Goal: Transaction & Acquisition: Purchase product/service

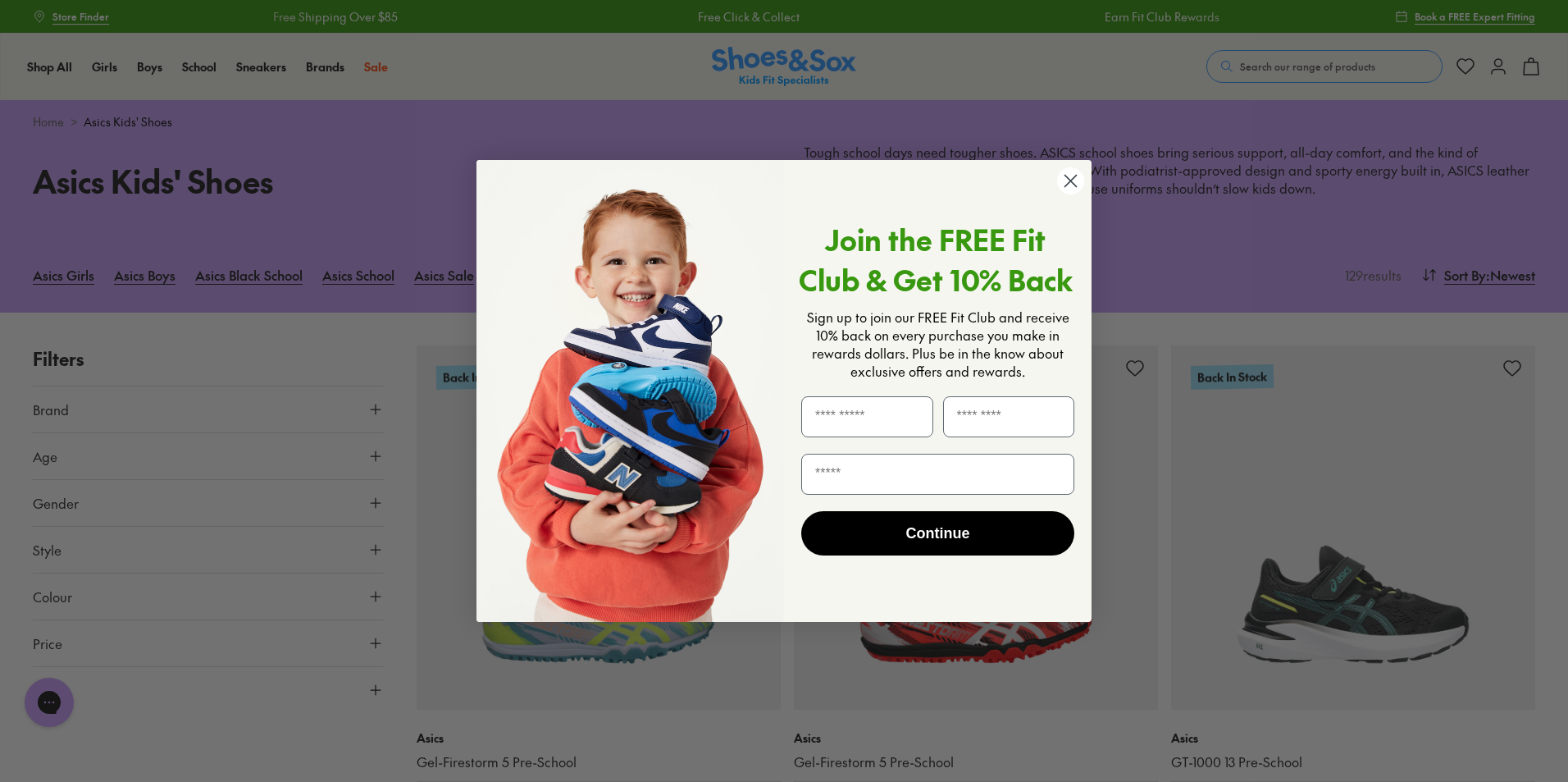
click at [1079, 186] on circle "Close dialog" at bounding box center [1070, 181] width 27 height 27
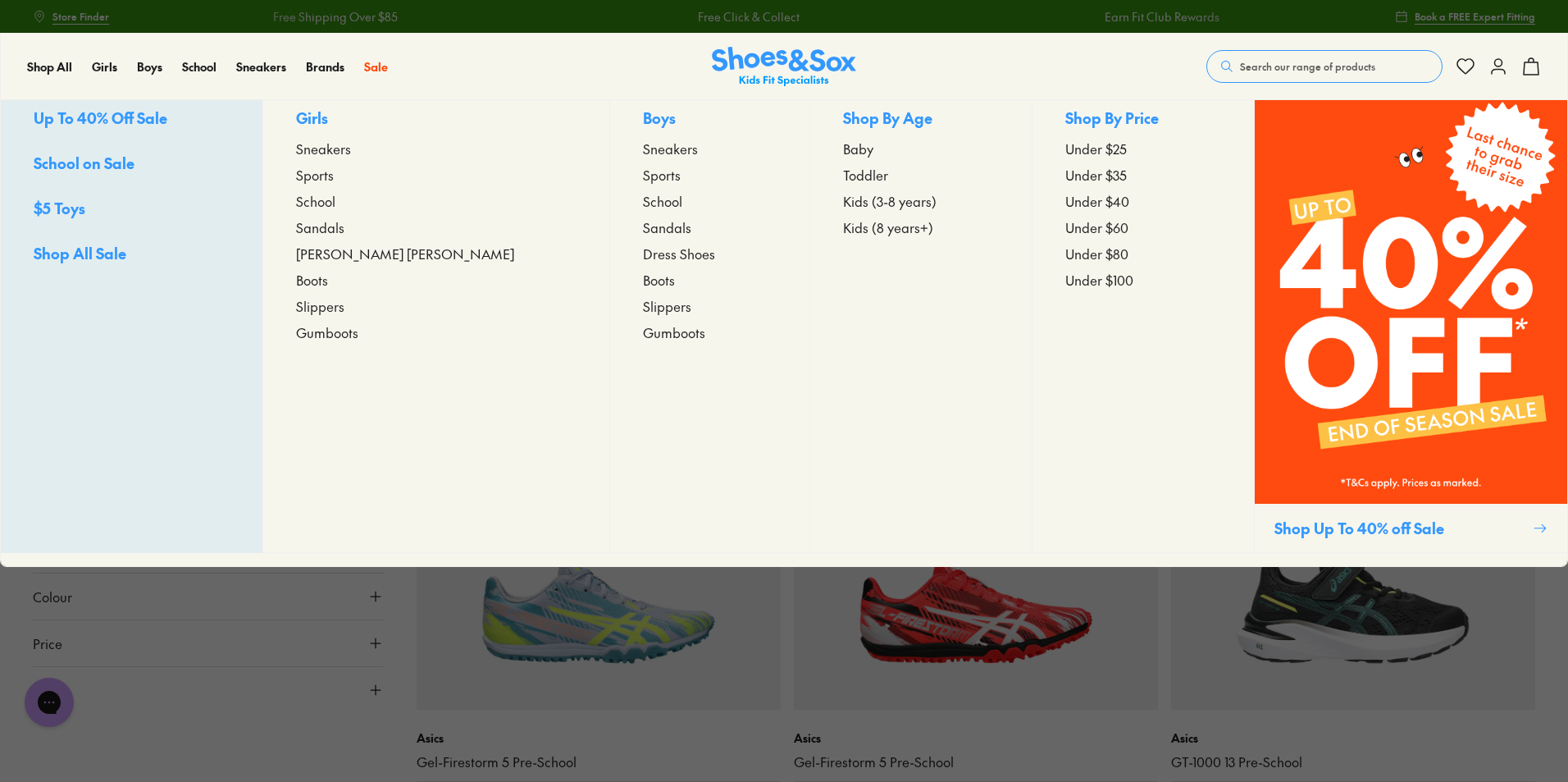
click at [643, 184] on span "Sports" at bounding box center [661, 174] width 37 height 20
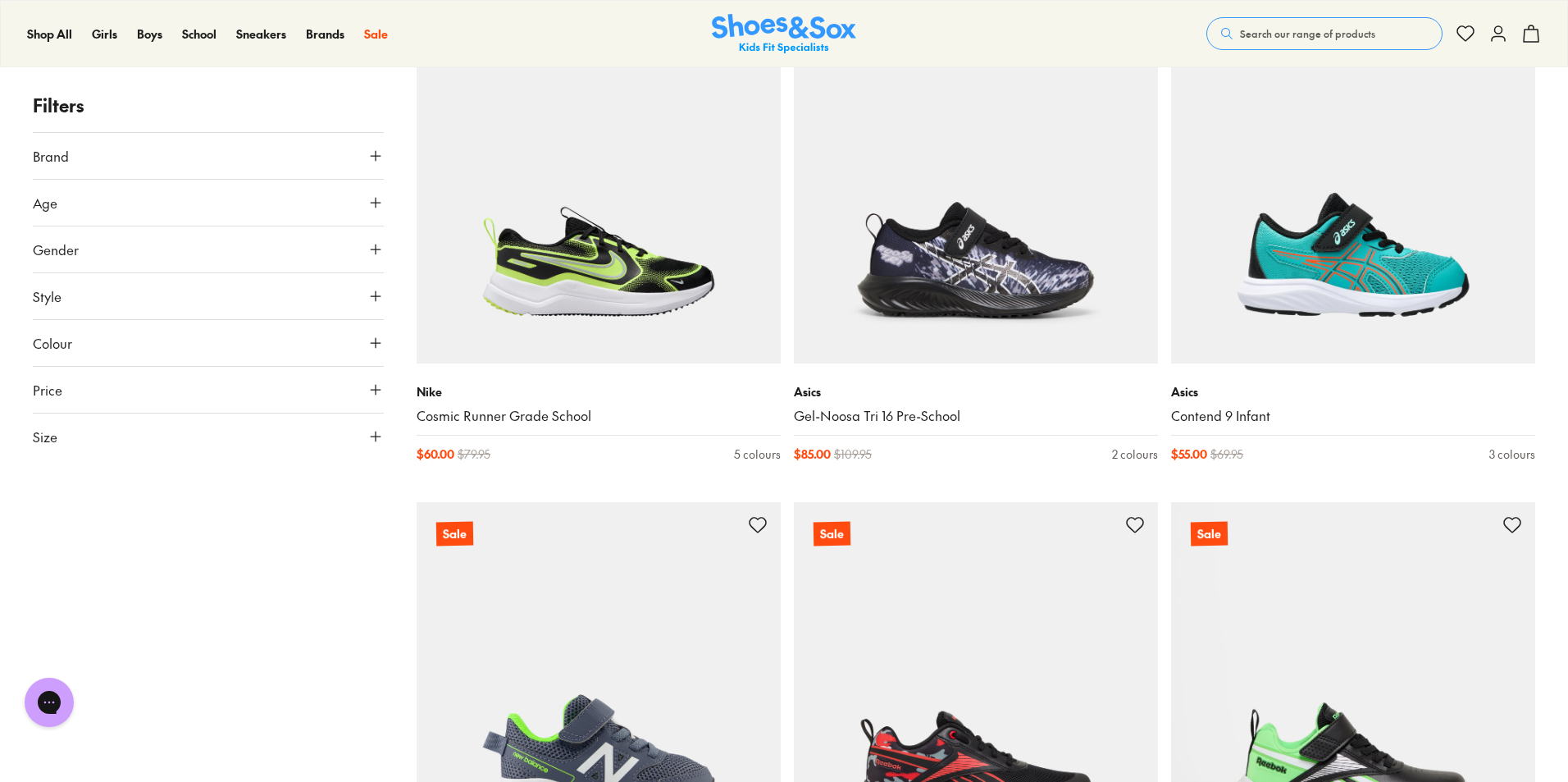
scroll to position [3938, 0]
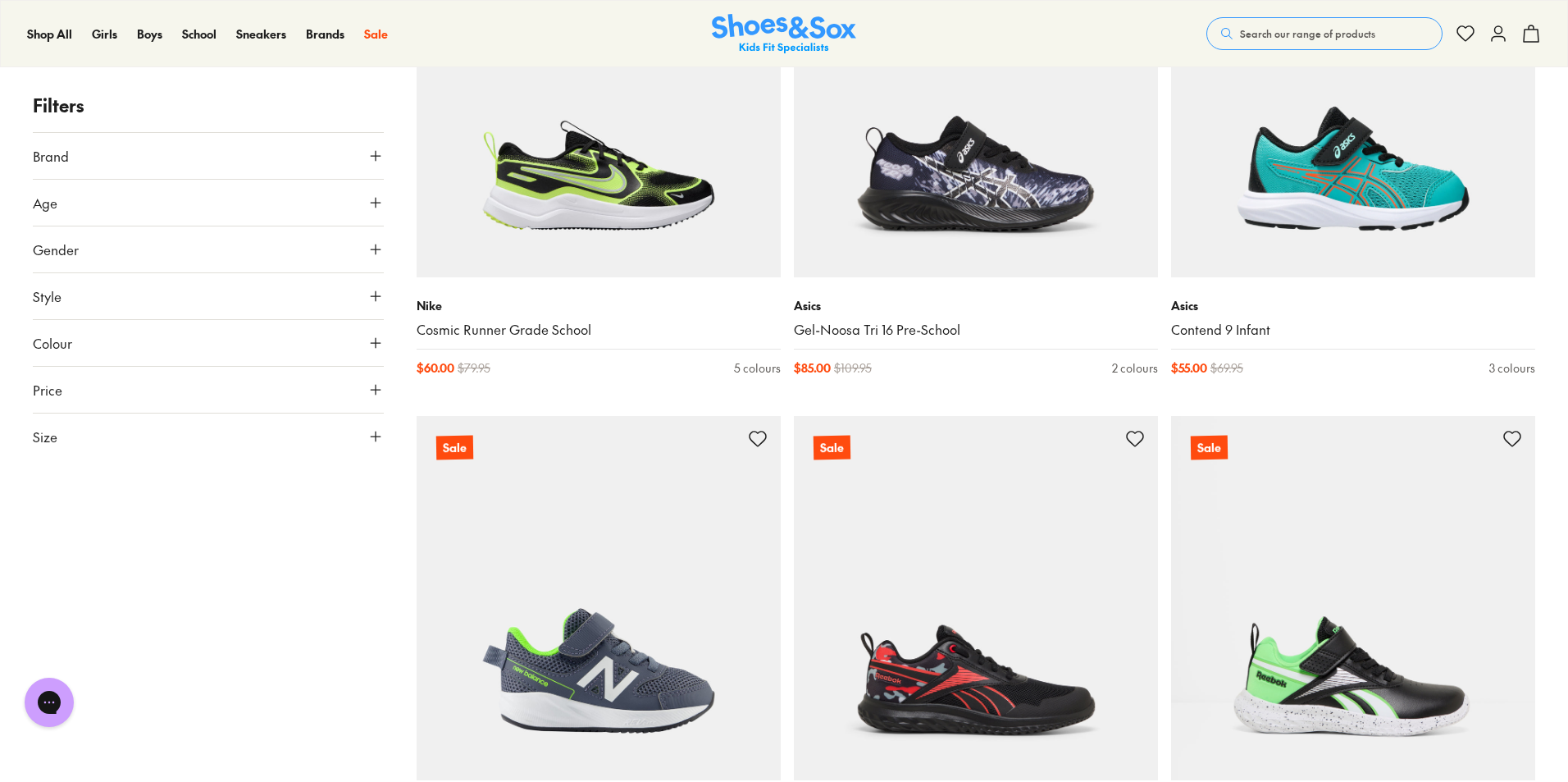
click at [1298, 186] on img at bounding box center [1354, 95] width 364 height 365
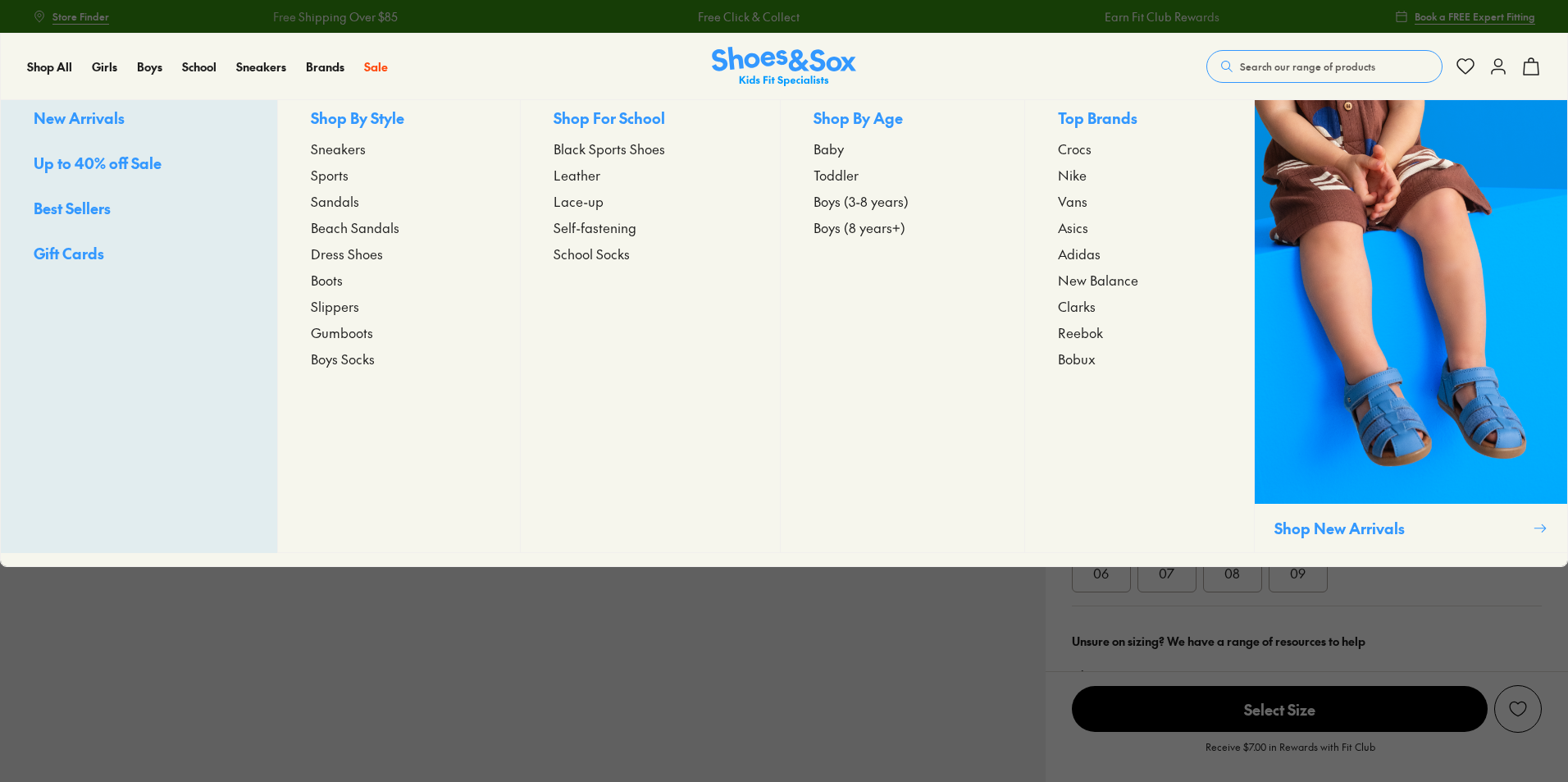
click at [135, 173] on span "Up to 40% off Sale" at bounding box center [97, 163] width 128 height 21
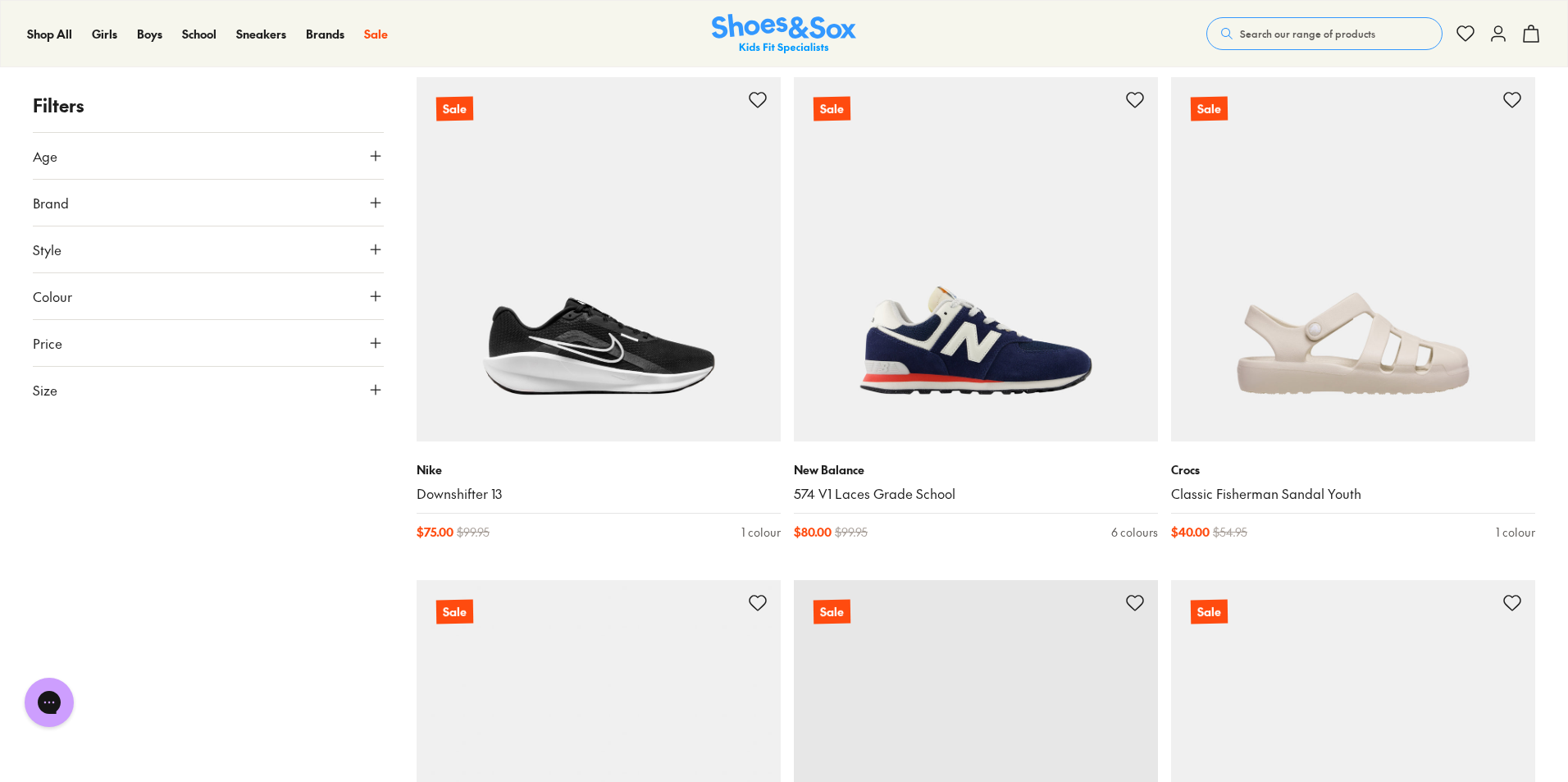
scroll to position [4266, 0]
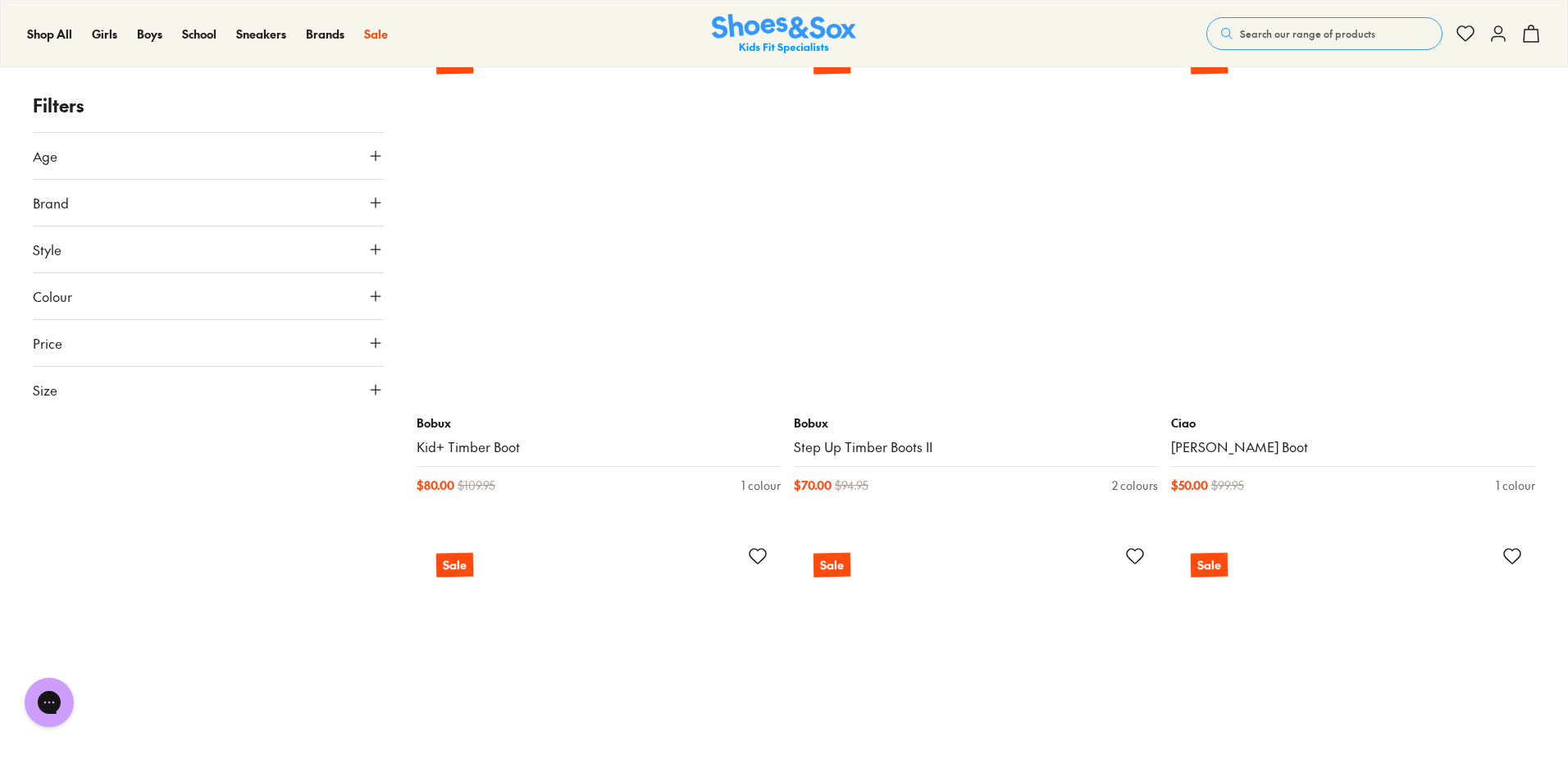
scroll to position [9845, 0]
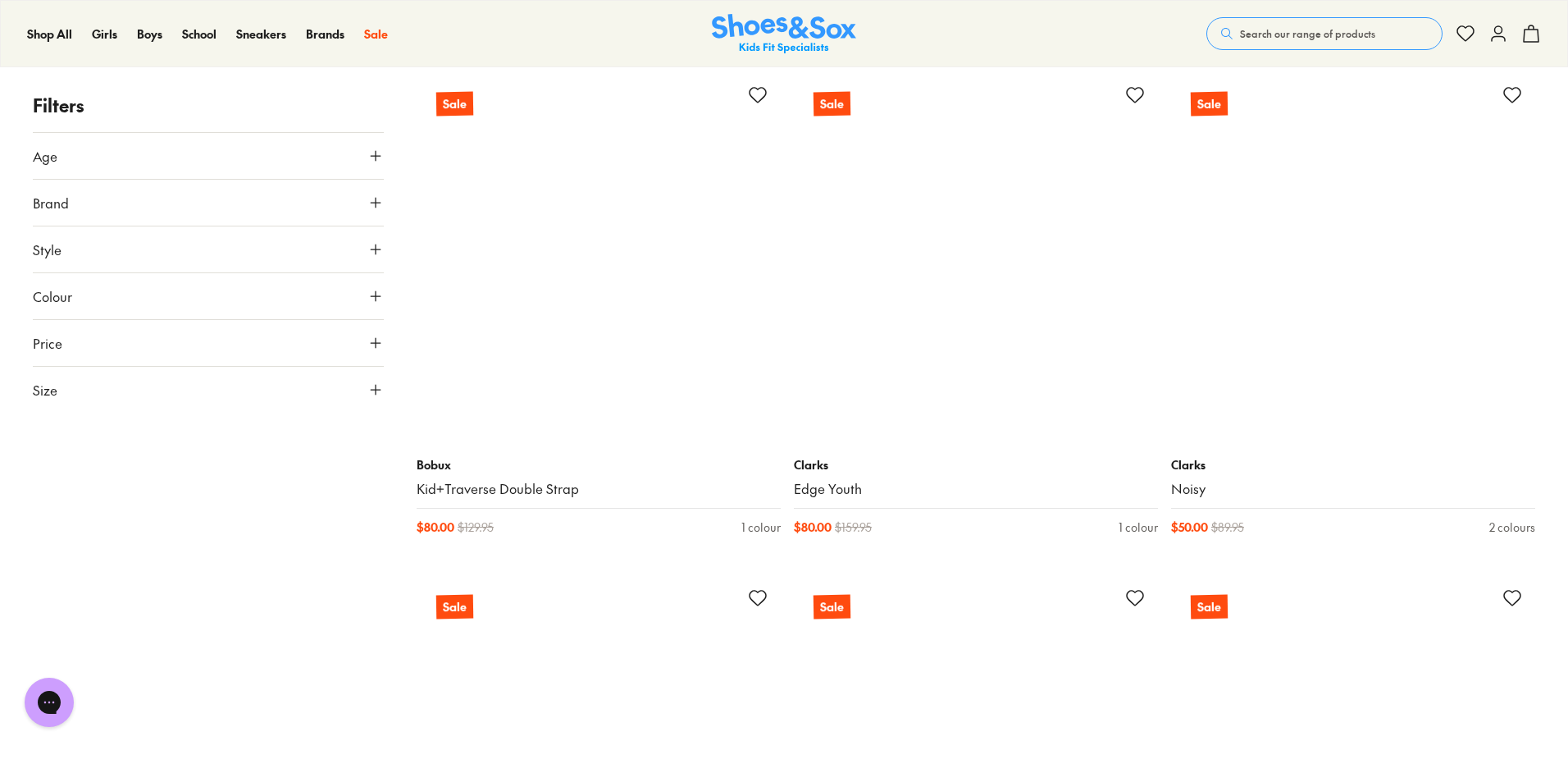
scroll to position [12142, 0]
